Goal: Task Accomplishment & Management: Complete application form

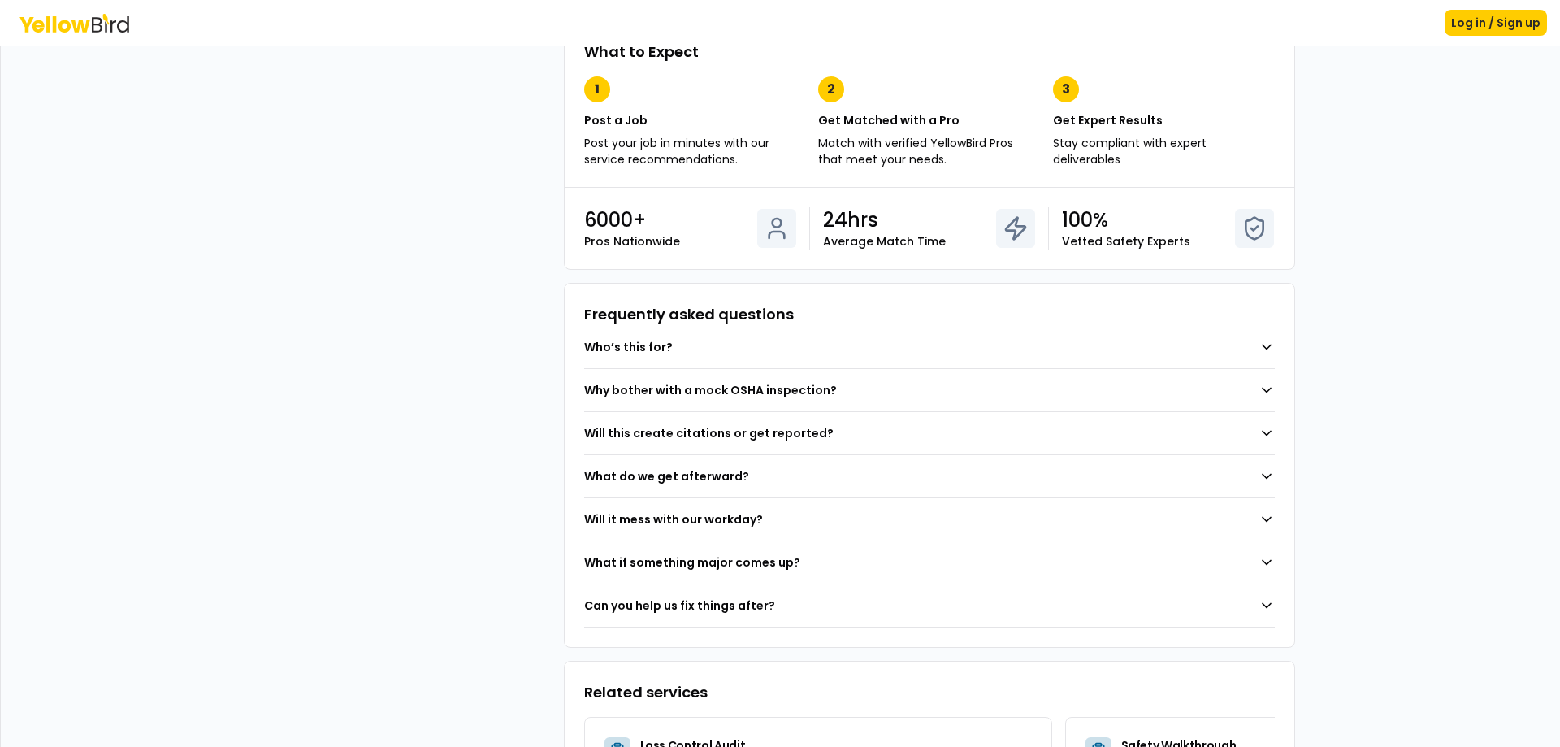
scroll to position [1074, 0]
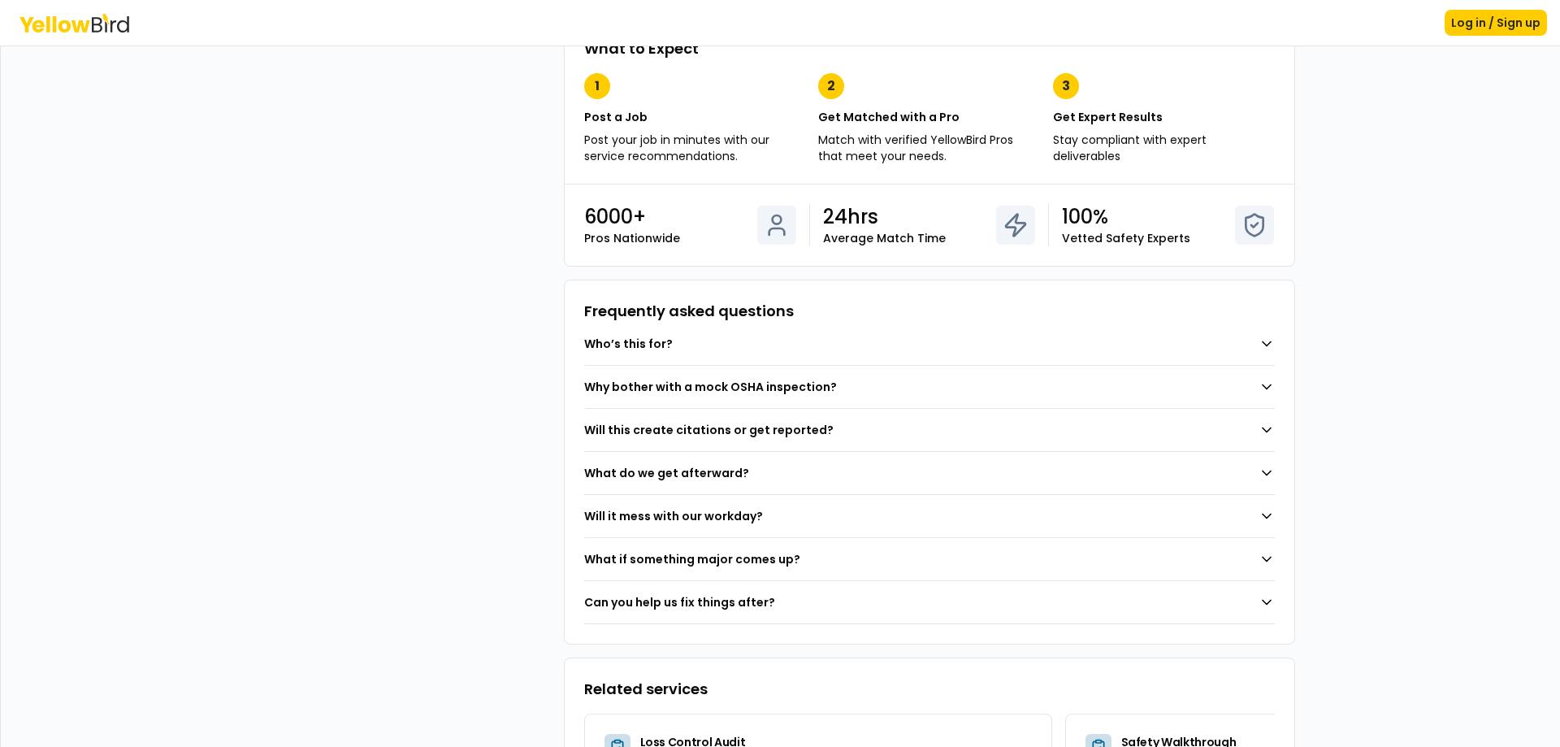
click at [727, 345] on button "Who’s this for?" at bounding box center [929, 344] width 691 height 42
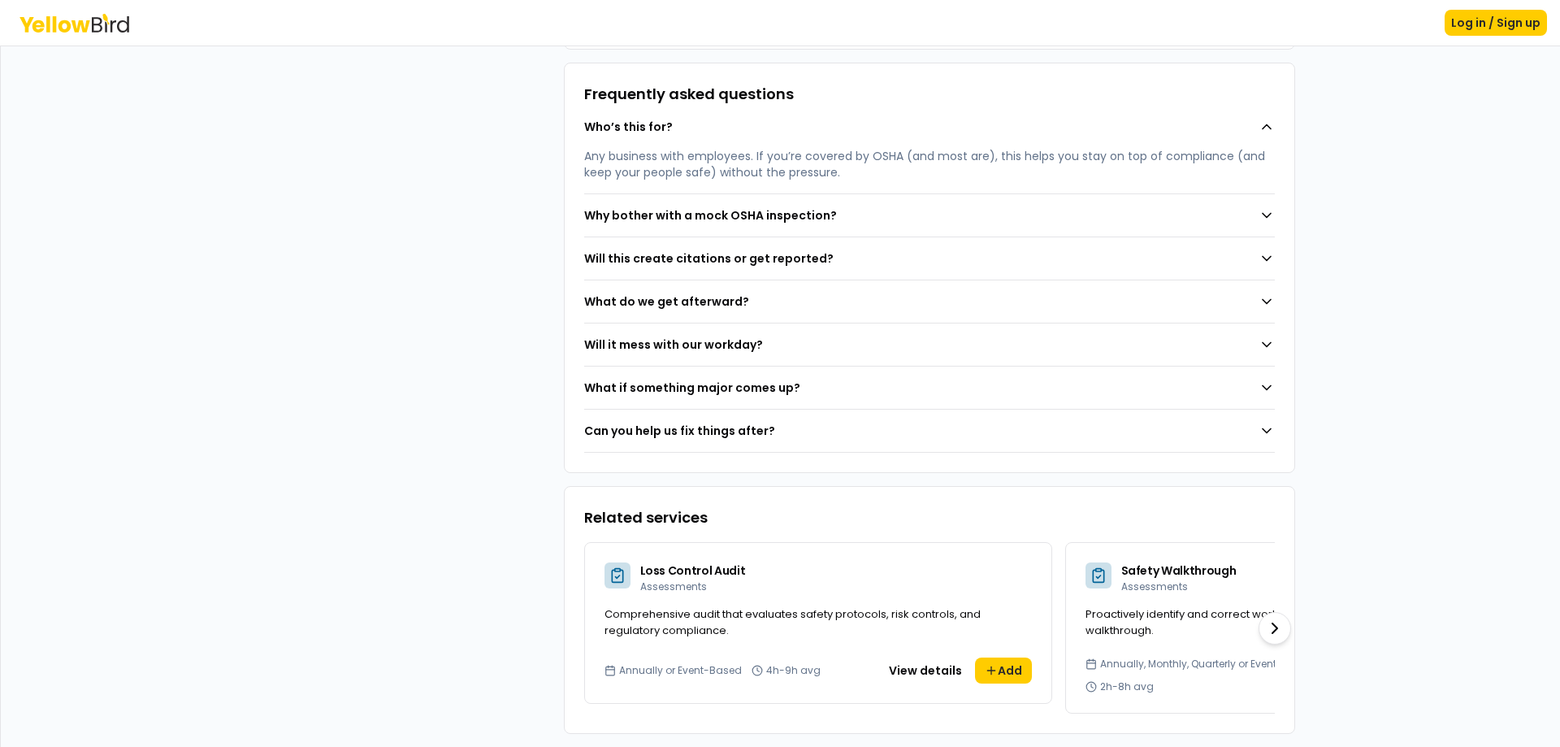
scroll to position [0, 0]
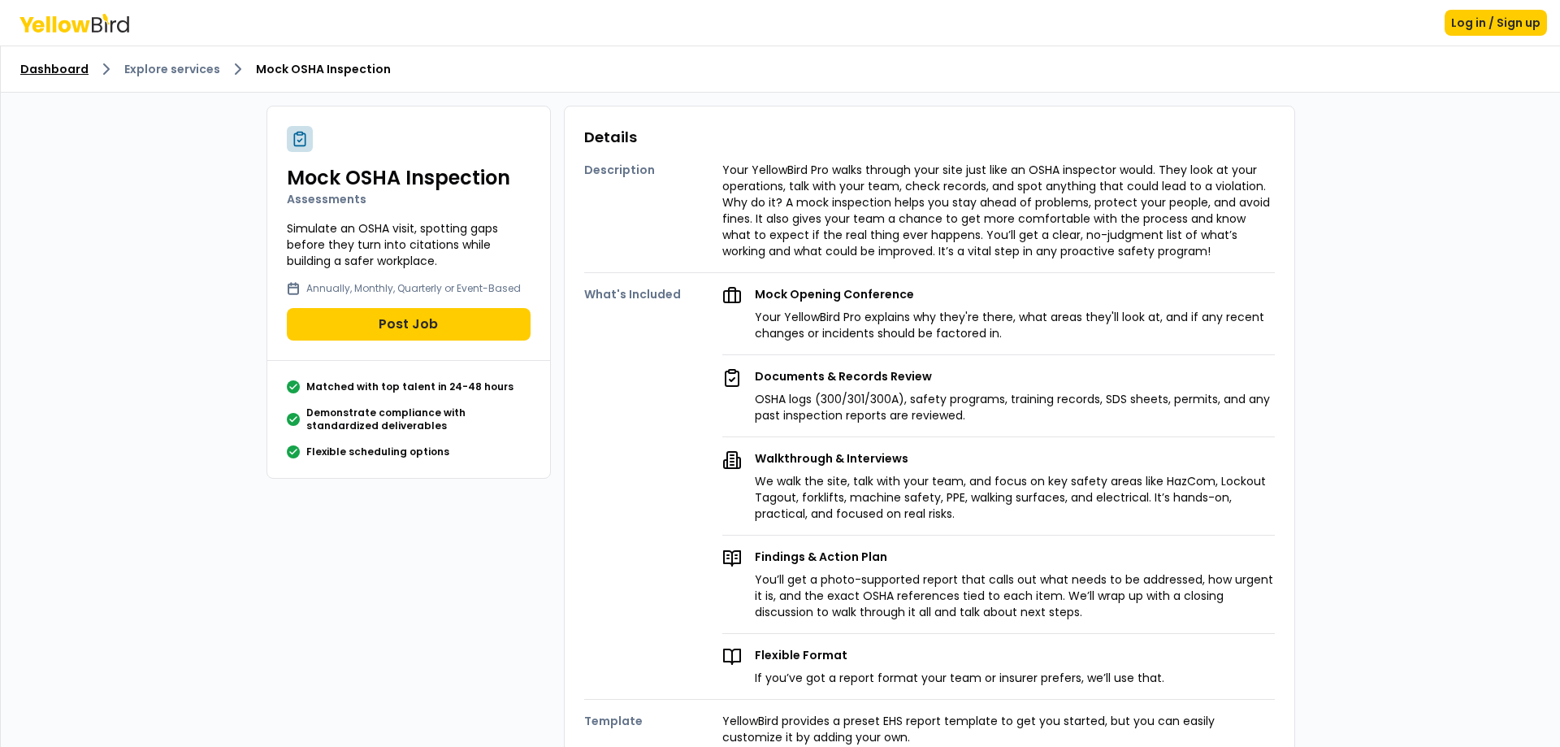
click at [59, 76] on link "Dashboard" at bounding box center [54, 69] width 68 height 16
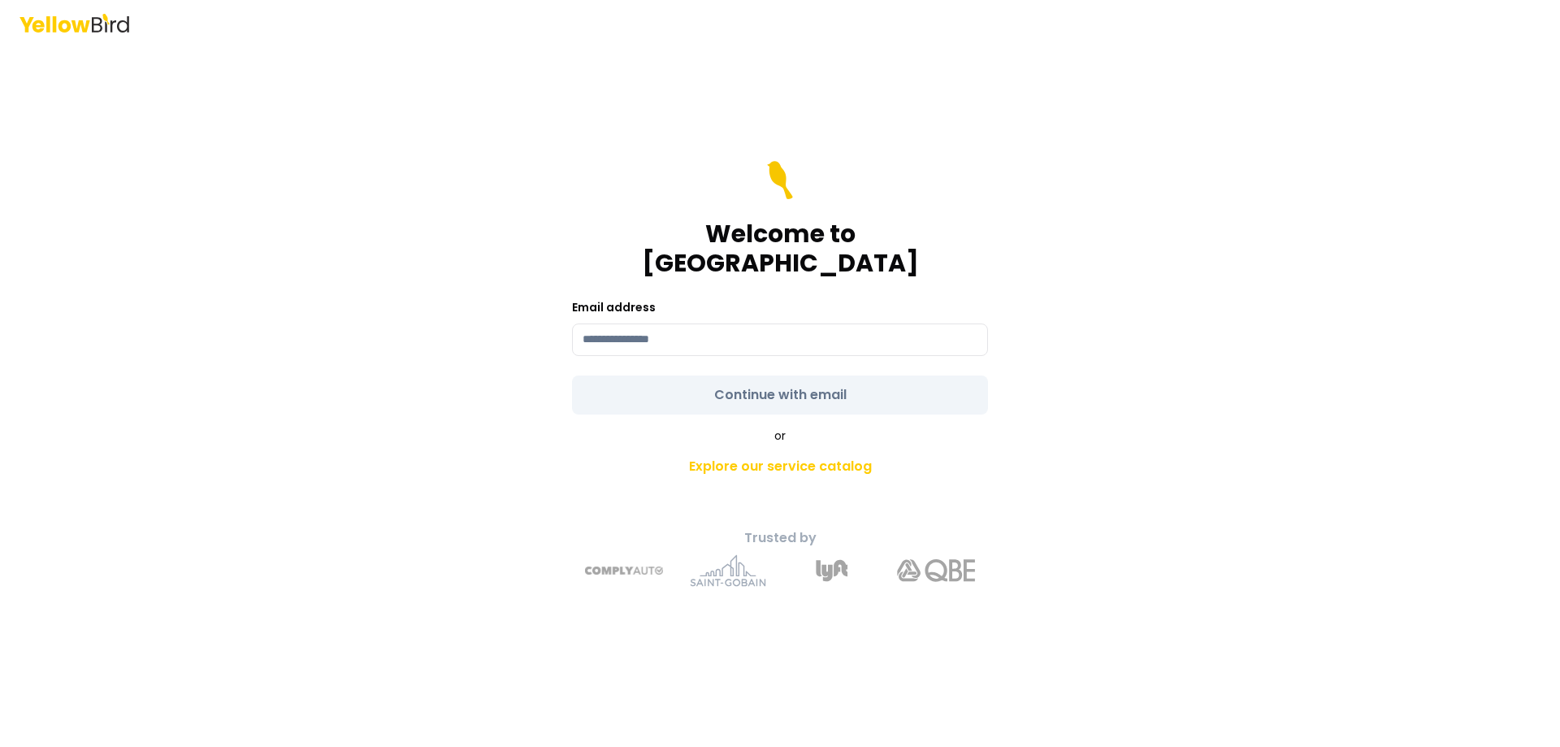
click at [95, 31] on icon at bounding box center [97, 24] width 11 height 15
click at [41, 20] on icon at bounding box center [75, 23] width 110 height 19
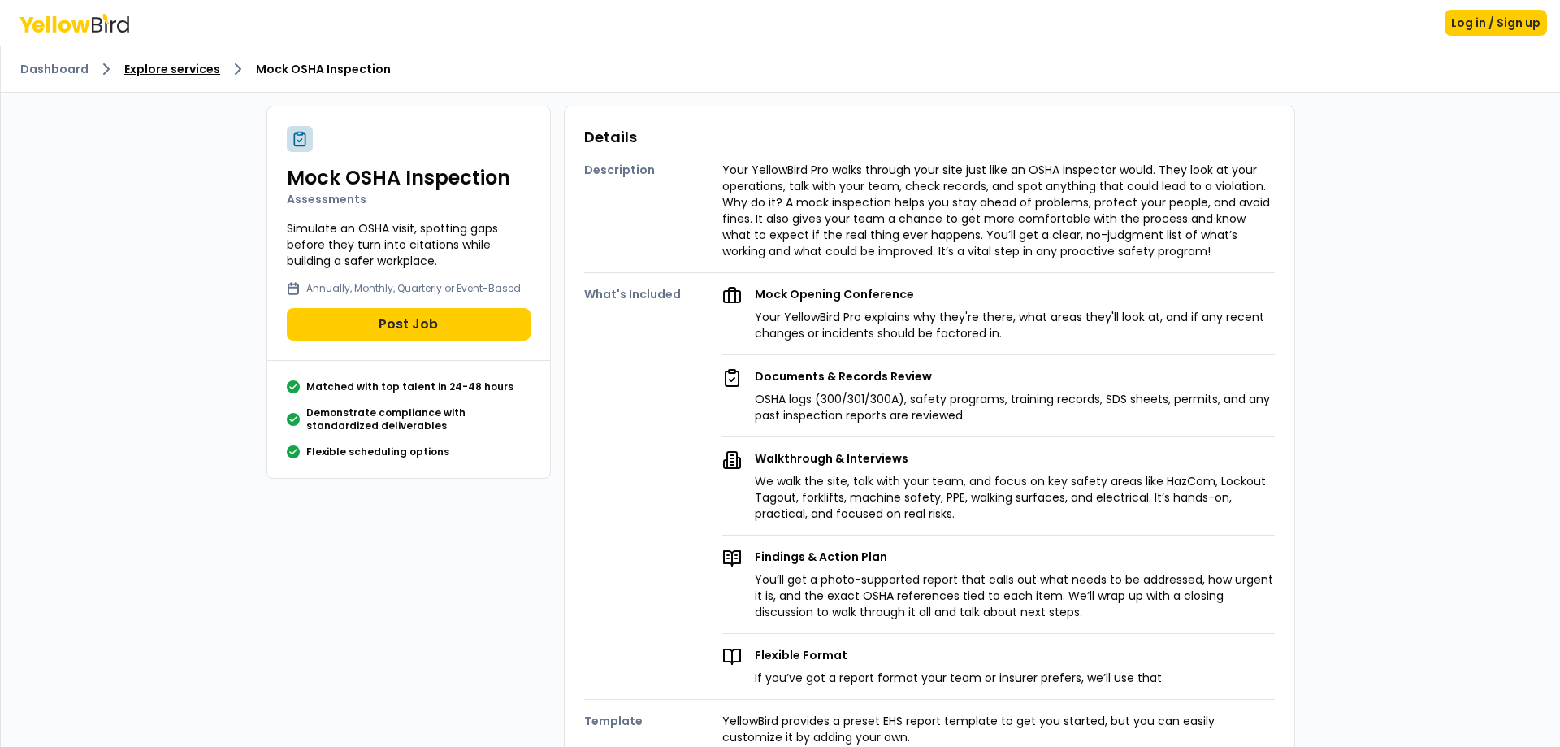
click at [166, 65] on link "Explore services" at bounding box center [172, 69] width 96 height 16
